Goal: Transaction & Acquisition: Purchase product/service

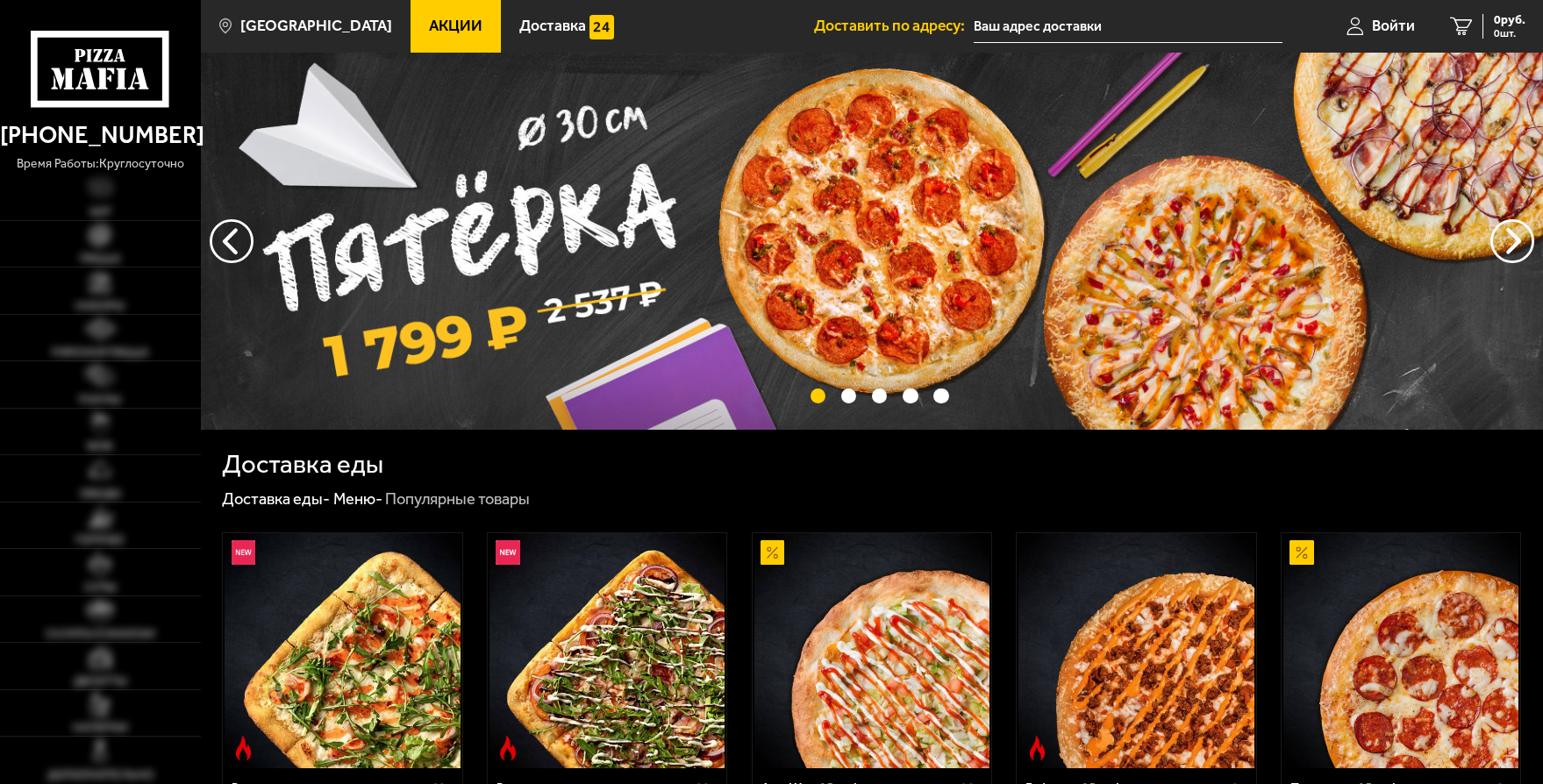
type input "[STREET_ADDRESS][PERSON_NAME]"
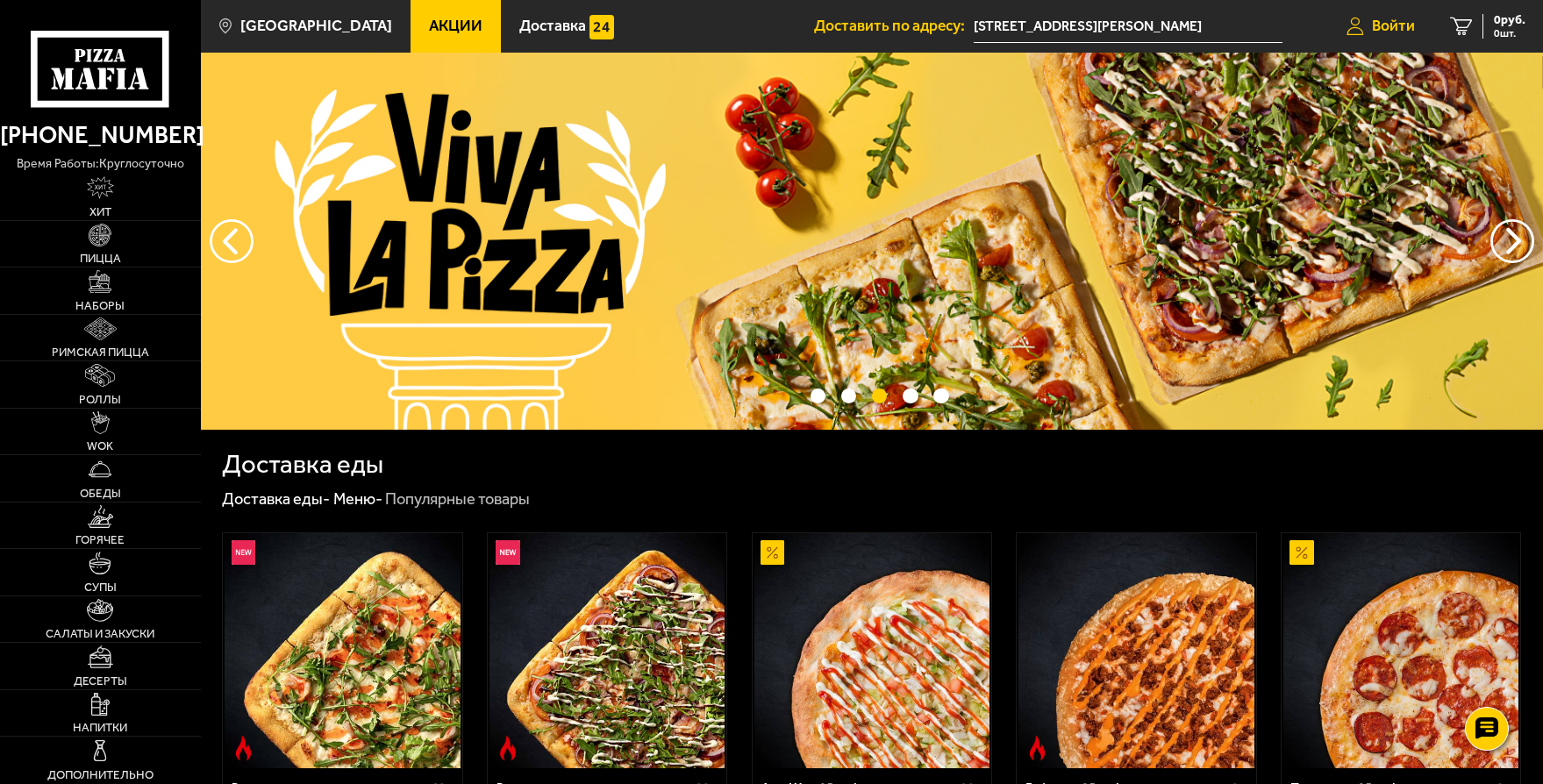
click at [1372, 28] on span "Войти" at bounding box center [1393, 26] width 43 height 16
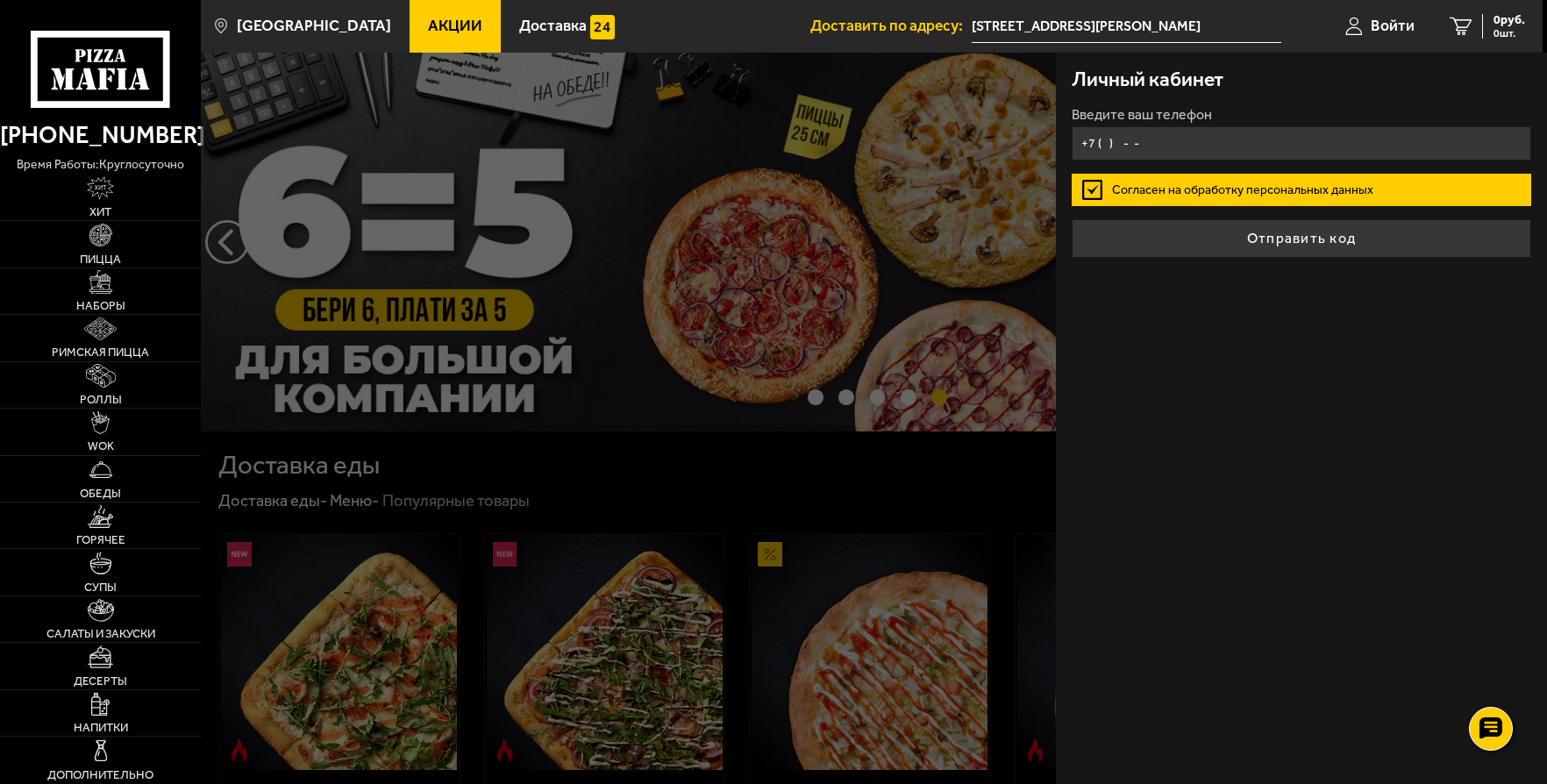
click at [1115, 143] on input "+7 ( ) - -" at bounding box center [1300, 143] width 459 height 34
click at [1112, 143] on input "+7 ( ) - -" at bounding box center [1300, 143] width 459 height 34
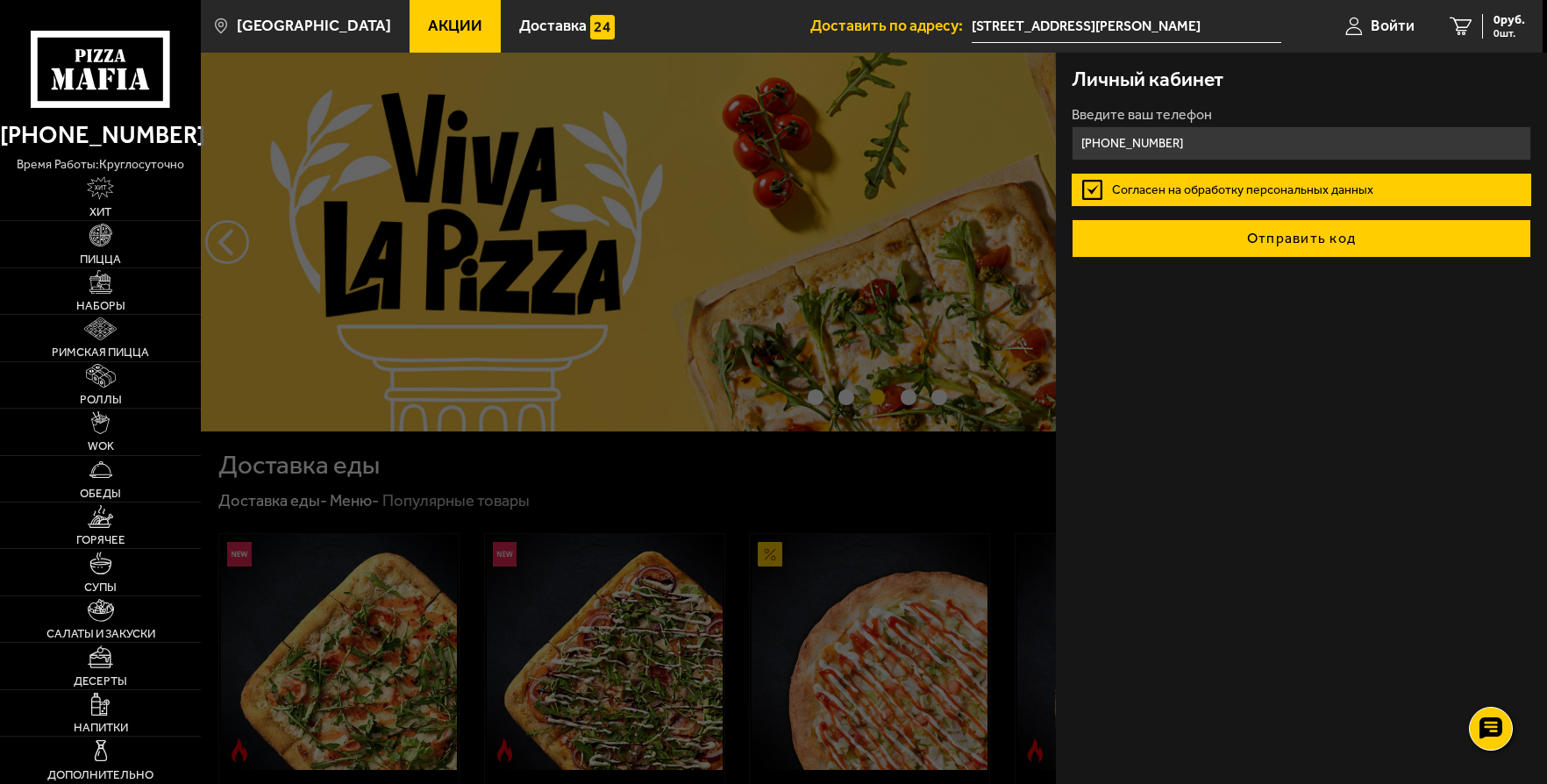
type input "[PHONE_NUMBER]"
click at [1276, 249] on button "Отправить код" at bounding box center [1300, 238] width 459 height 38
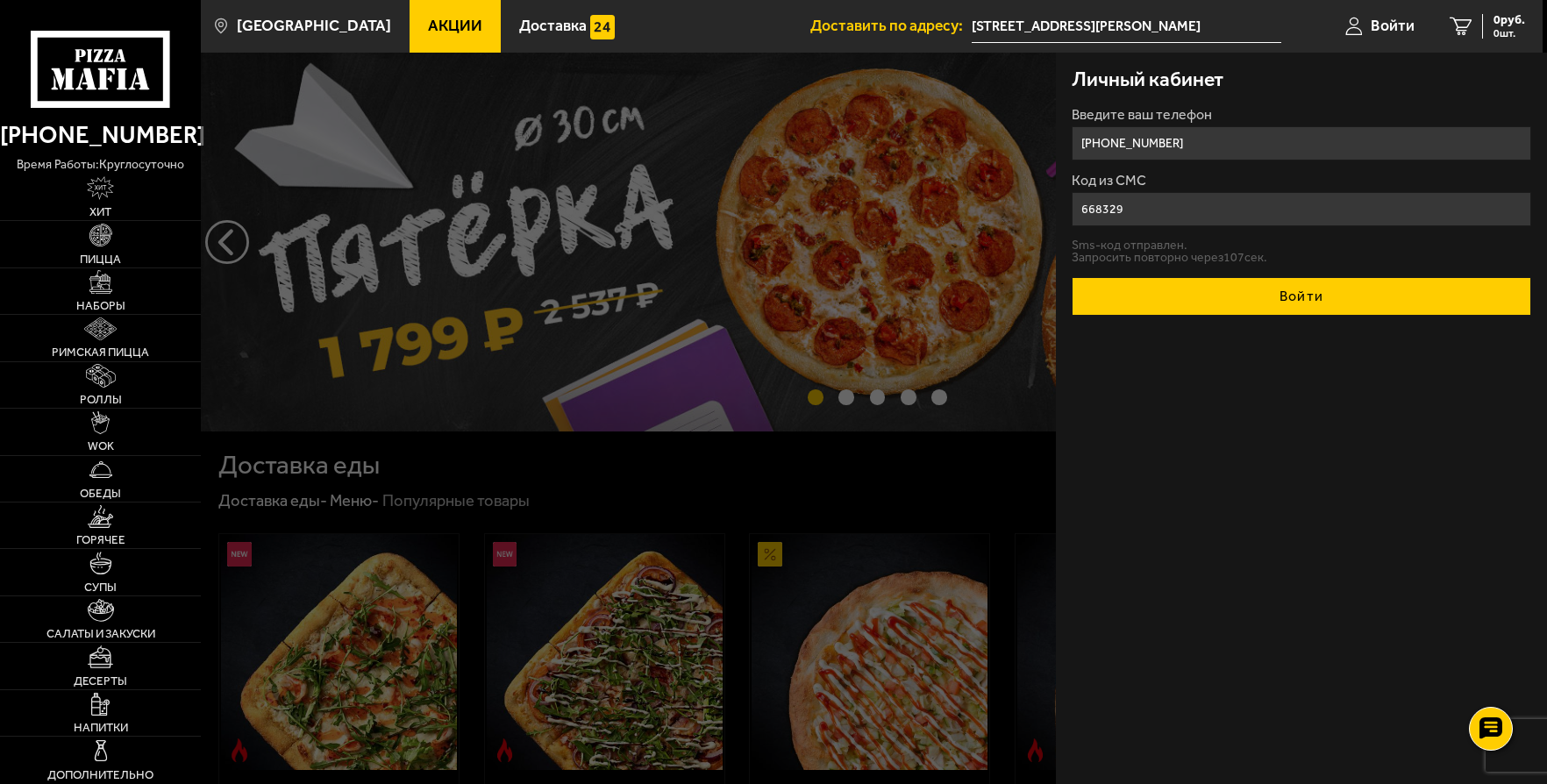
type input "668329"
click at [1254, 280] on button "Войти" at bounding box center [1300, 295] width 459 height 38
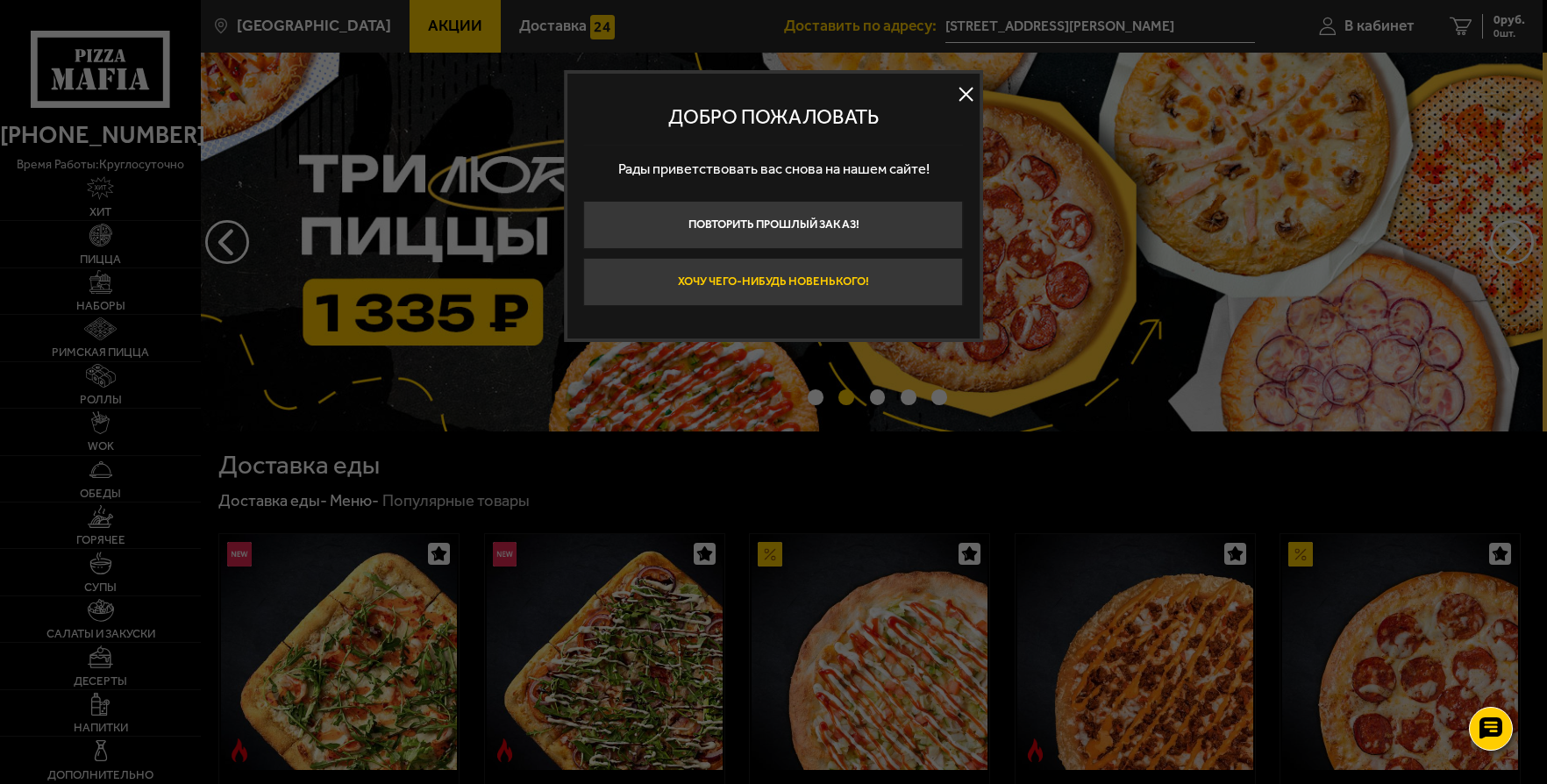
click at [817, 279] on button "Хочу чего-нибудь новенького!" at bounding box center [774, 281] width 380 height 48
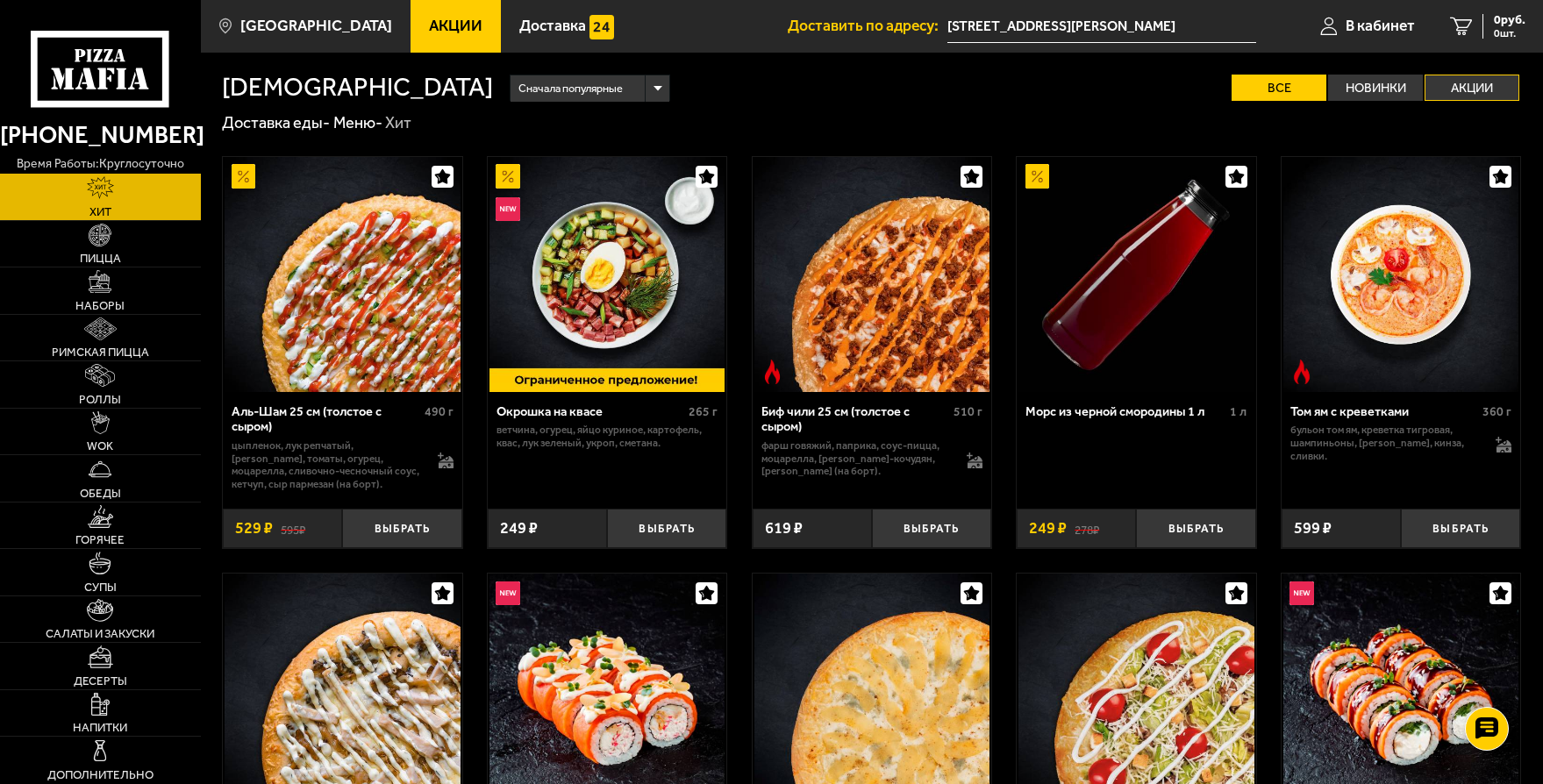
click at [1461, 87] on label "Акции" at bounding box center [1471, 87] width 95 height 27
click at [0, 0] on input "Акции" at bounding box center [0, 0] width 0 height 0
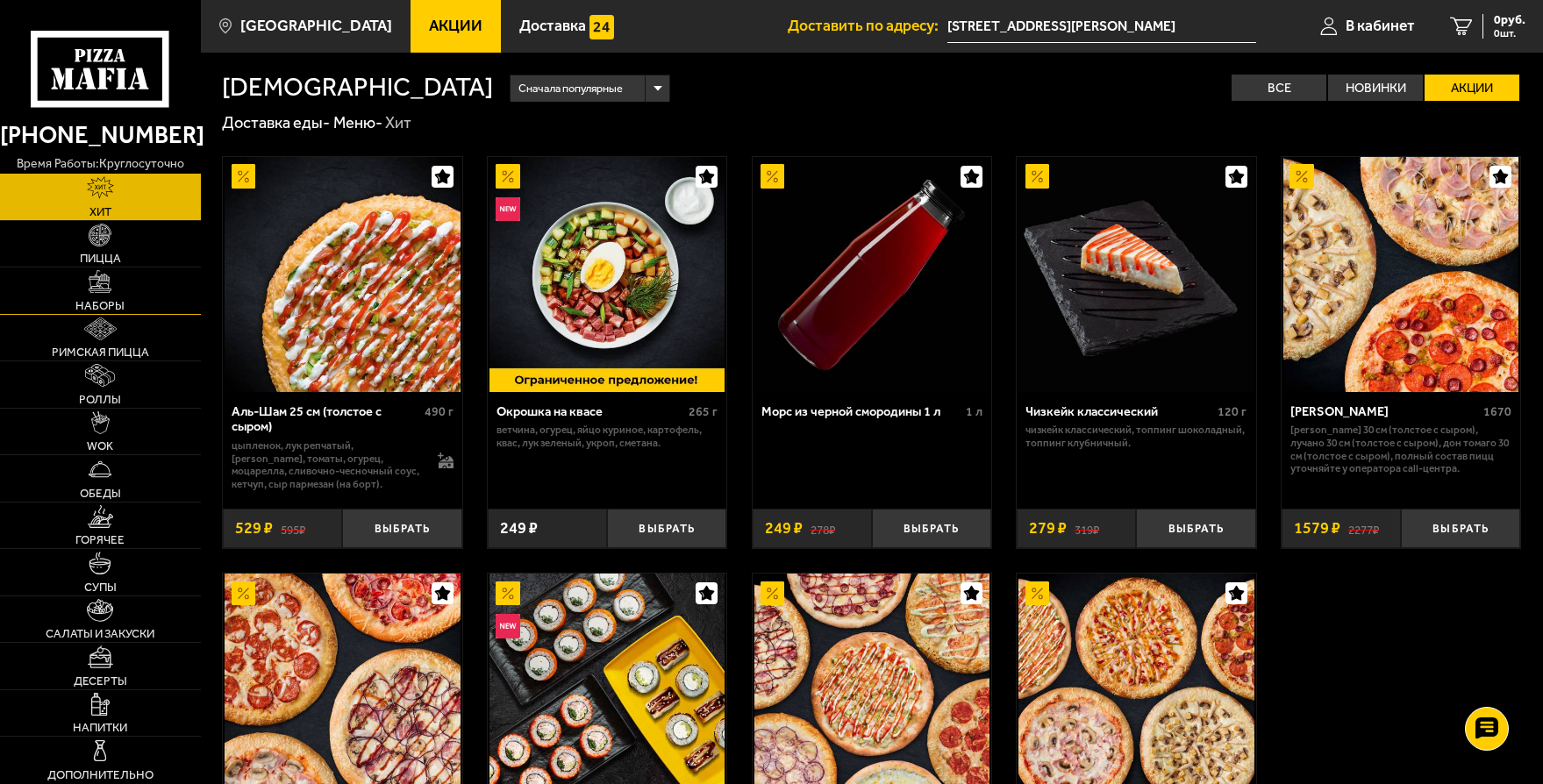
click at [160, 291] on link "Наборы" at bounding box center [100, 291] width 201 height 47
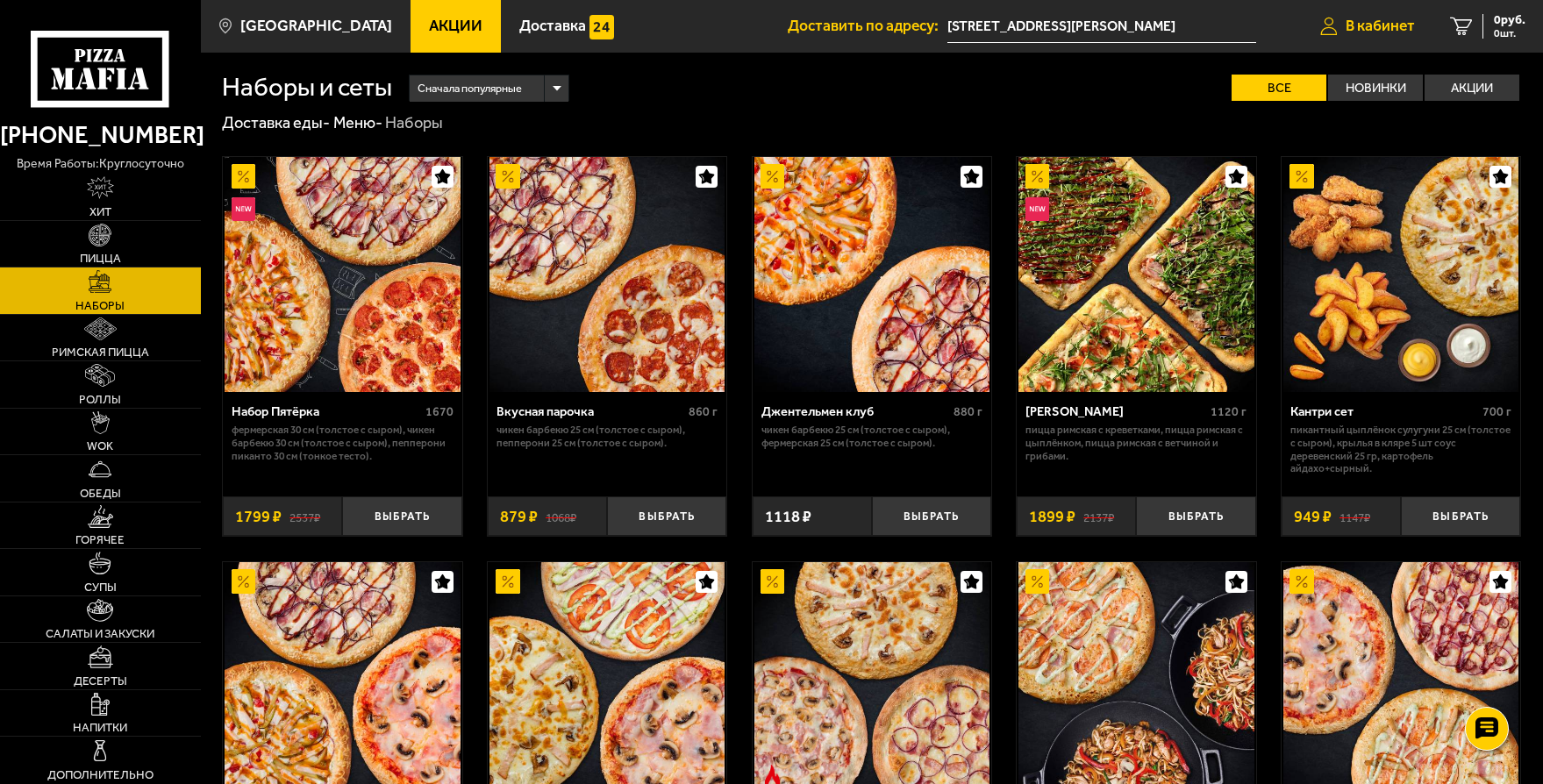
click at [1378, 28] on span "В кабинет" at bounding box center [1380, 26] width 69 height 16
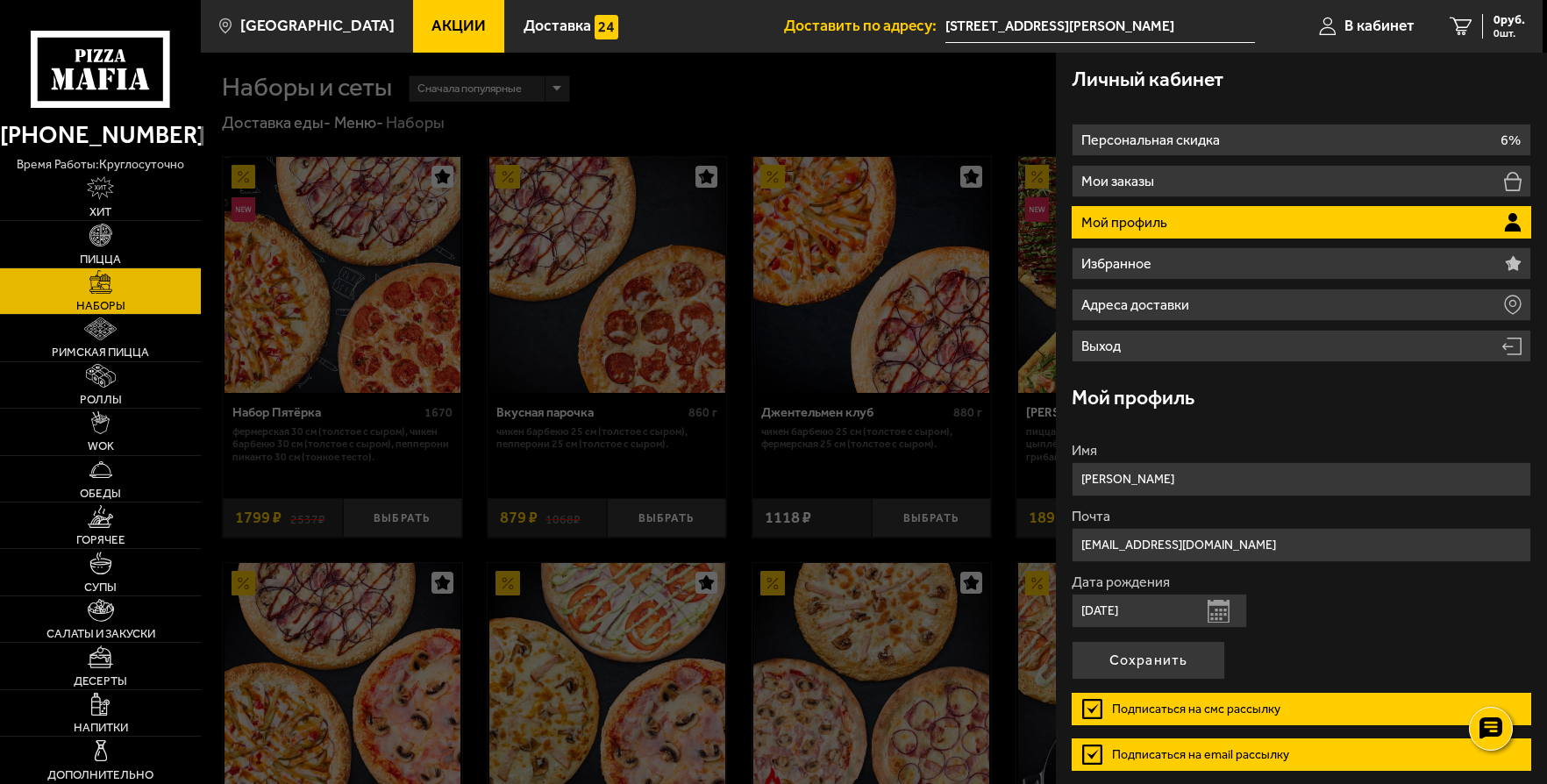
click at [311, 249] on div at bounding box center [974, 445] width 1547 height 784
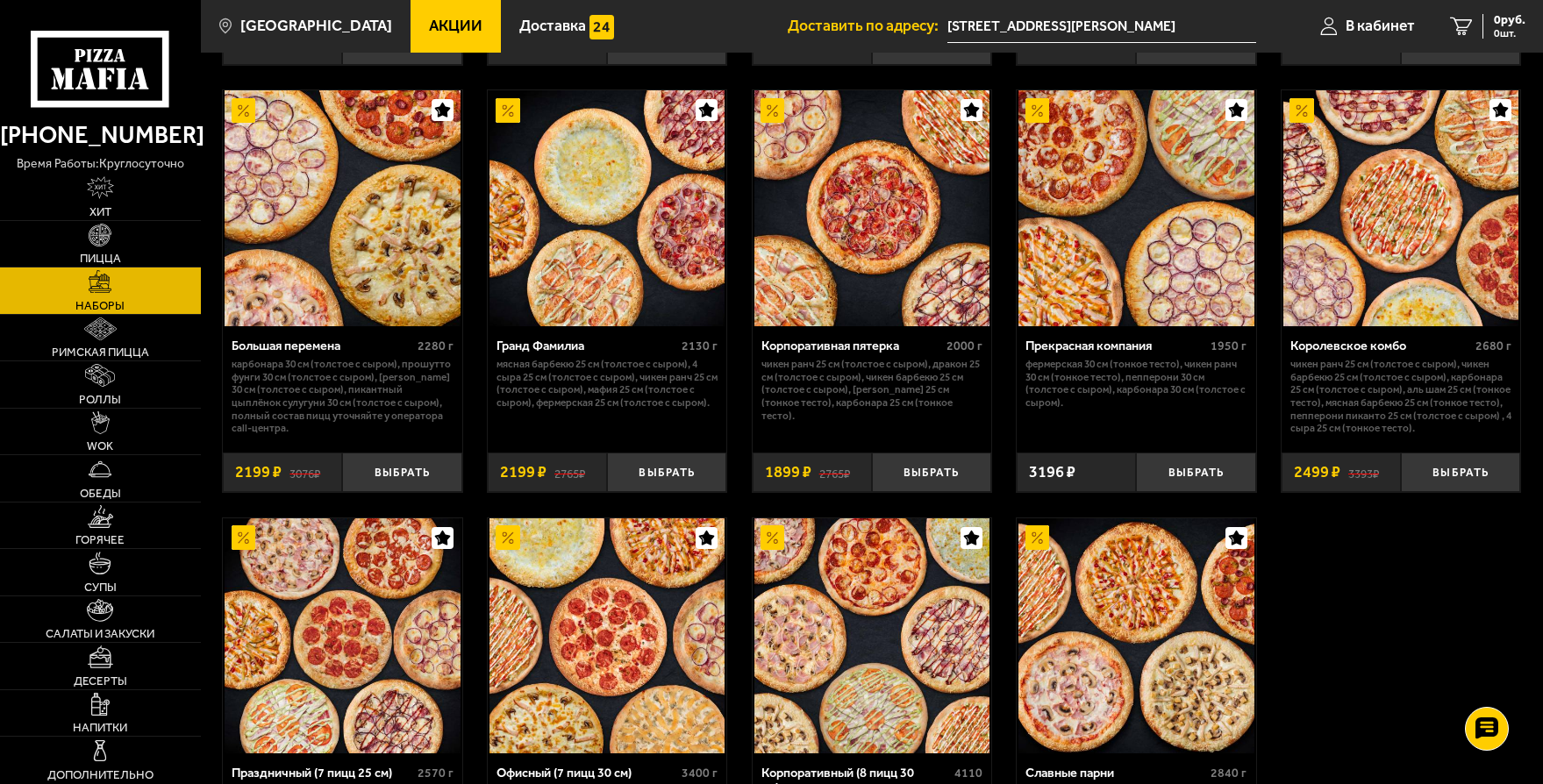
scroll to position [2013, 0]
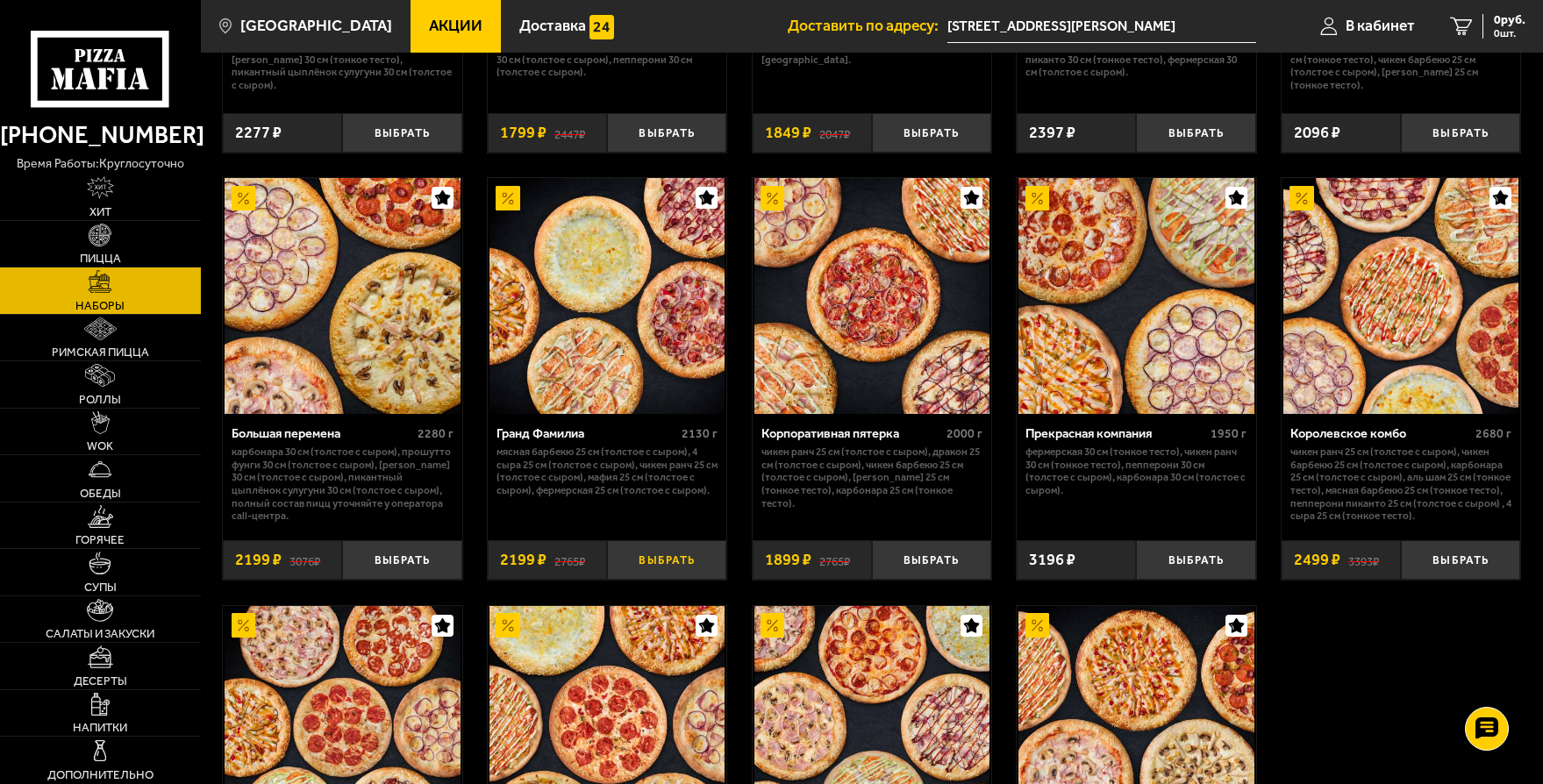
click at [669, 567] on button "Выбрать" at bounding box center [666, 560] width 119 height 39
click at [1475, 20] on span "2199 руб." at bounding box center [1499, 20] width 53 height 12
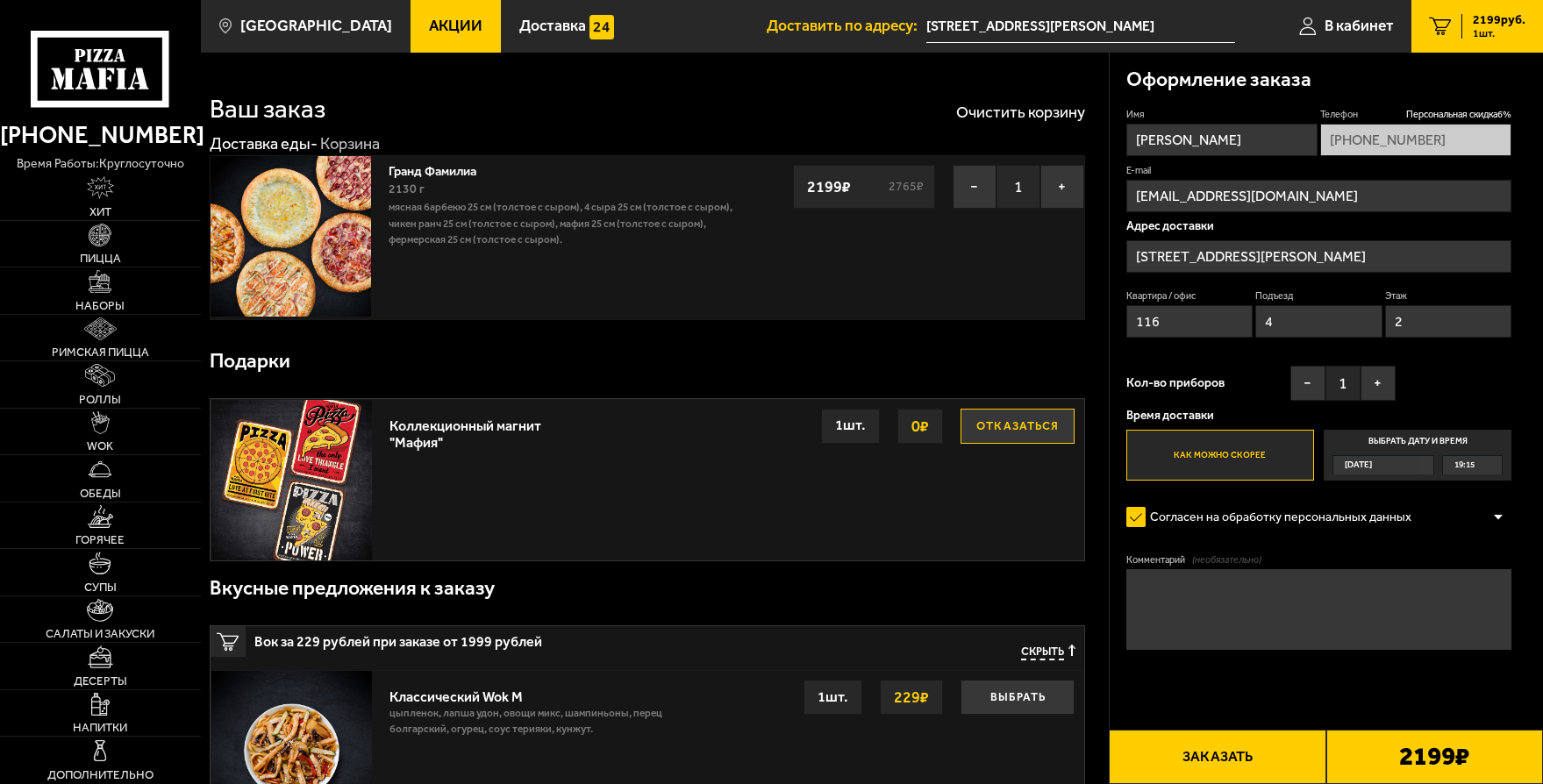
click at [1417, 451] on label "Выбрать дату и время [DATE] 19:15" at bounding box center [1417, 455] width 188 height 52
click at [0, 0] on input "Выбрать дату и время [DATE] 19:15" at bounding box center [0, 0] width 0 height 0
click at [1417, 468] on div "[DATE]" at bounding box center [1375, 465] width 84 height 19
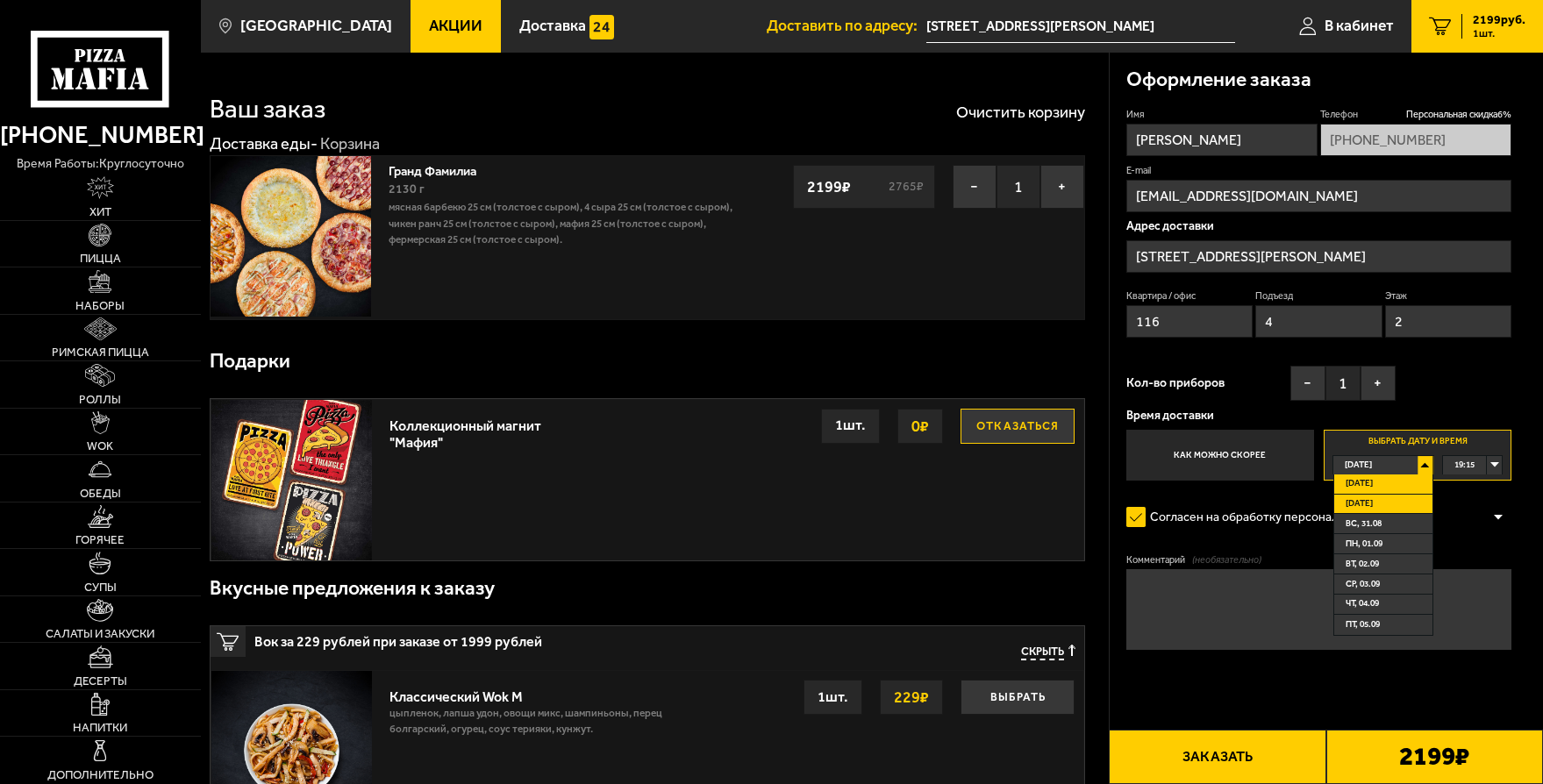
click at [1398, 500] on li "[DATE]" at bounding box center [1383, 505] width 98 height 21
click at [1417, 462] on div "[DATE]" at bounding box center [1375, 465] width 84 height 19
click at [1381, 505] on li "[DATE]" at bounding box center [1383, 505] width 98 height 21
click at [1493, 467] on div "00:00" at bounding box center [1472, 465] width 59 height 19
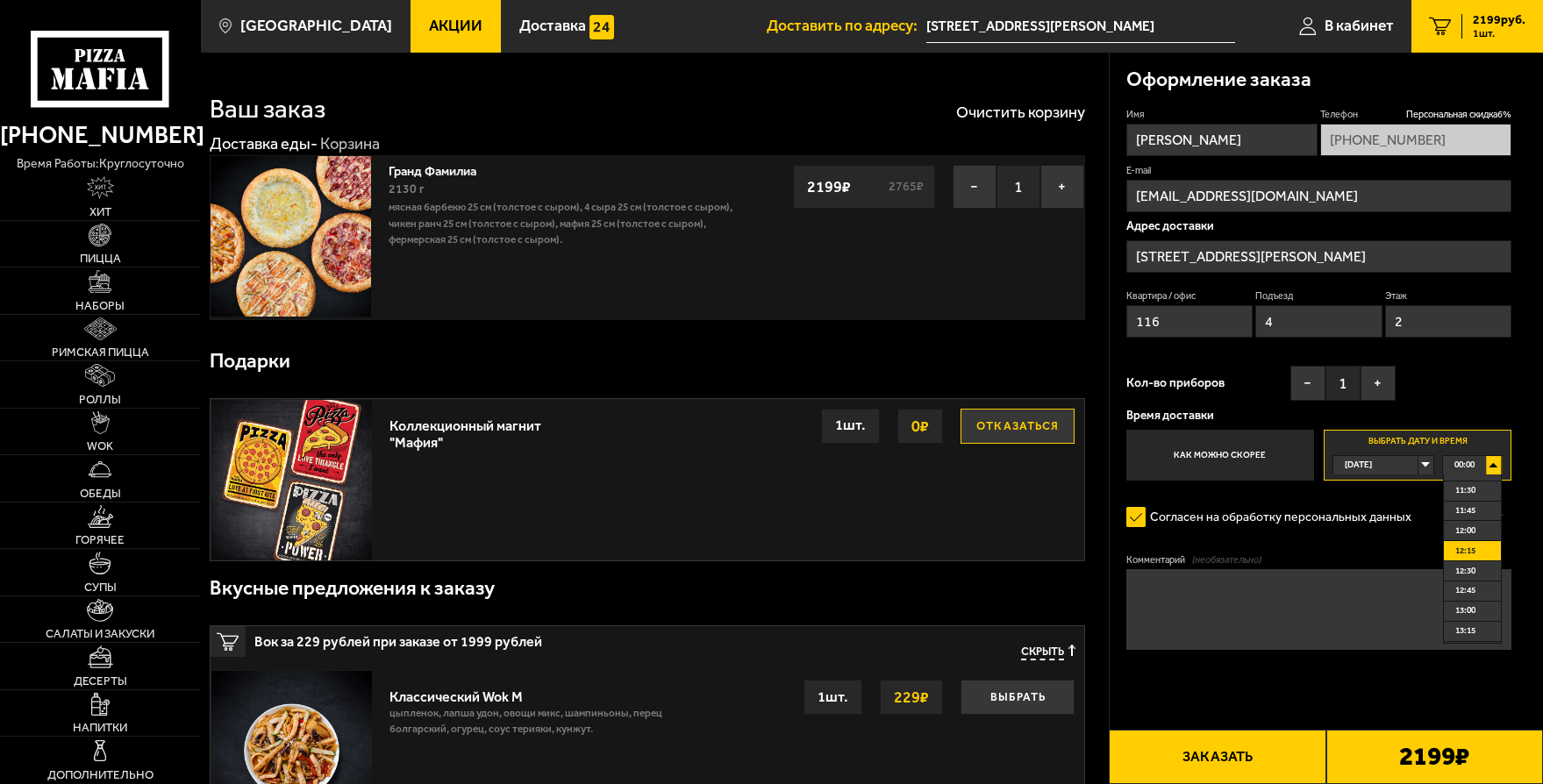
scroll to position [877, 0]
click at [1479, 531] on li "11:30" at bounding box center [1472, 531] width 57 height 21
click at [1243, 760] on button "Заказать" at bounding box center [1217, 757] width 217 height 54
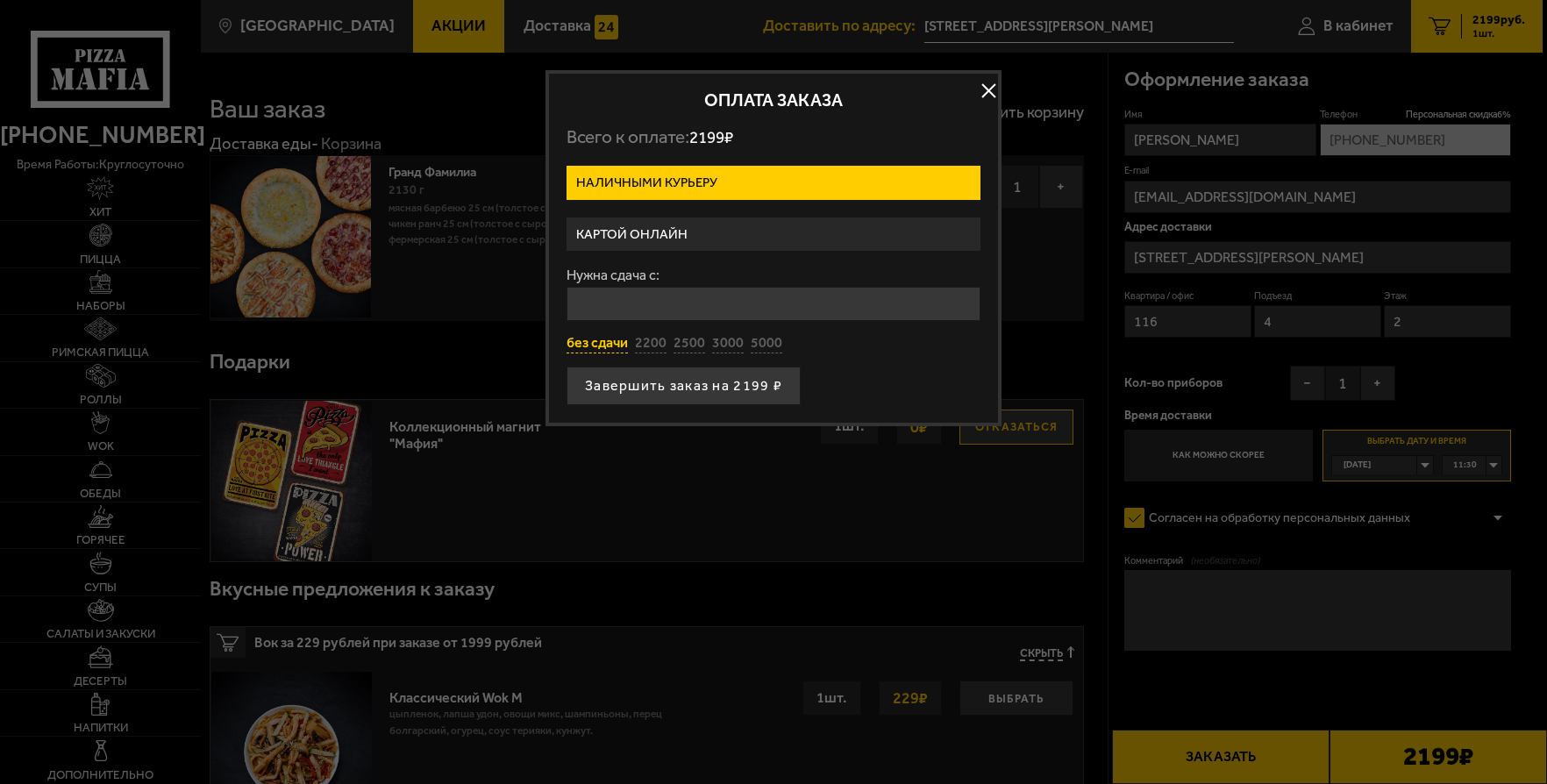
click at [614, 344] on button "без сдачи" at bounding box center [597, 343] width 61 height 20
type input "0"
click at [619, 388] on button "Завершить заказ на 2199 ₽" at bounding box center [684, 385] width 235 height 38
